Goal: Task Accomplishment & Management: Use online tool/utility

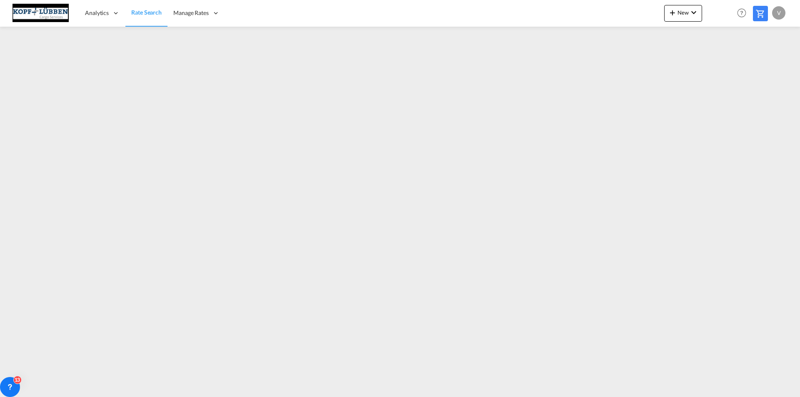
click at [37, 11] on img at bounding box center [40, 13] width 56 height 19
click at [147, 11] on span "Rate Search" at bounding box center [146, 12] width 30 height 7
click at [93, 13] on span "Analytics" at bounding box center [97, 13] width 24 height 8
